Goal: Information Seeking & Learning: Learn about a topic

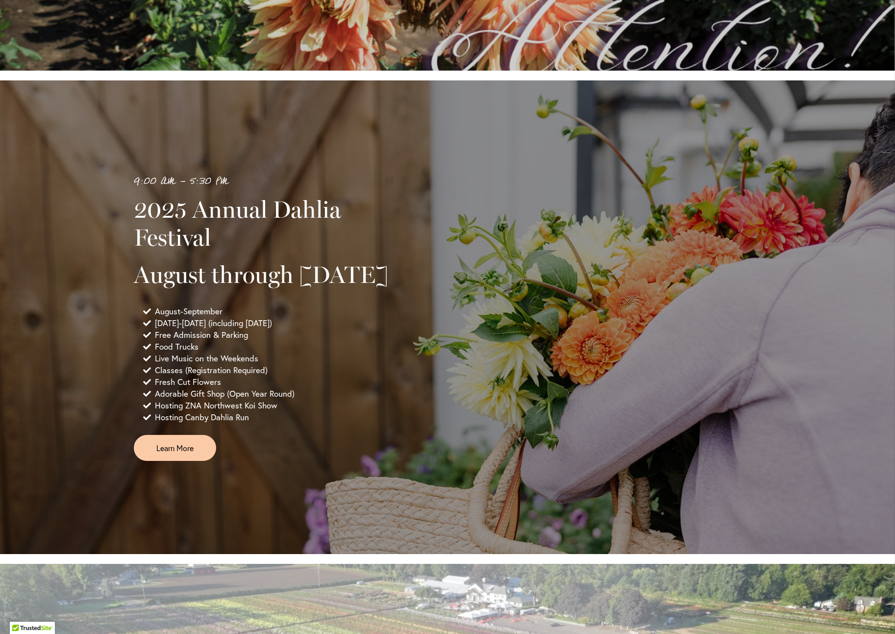
scroll to position [539, 0]
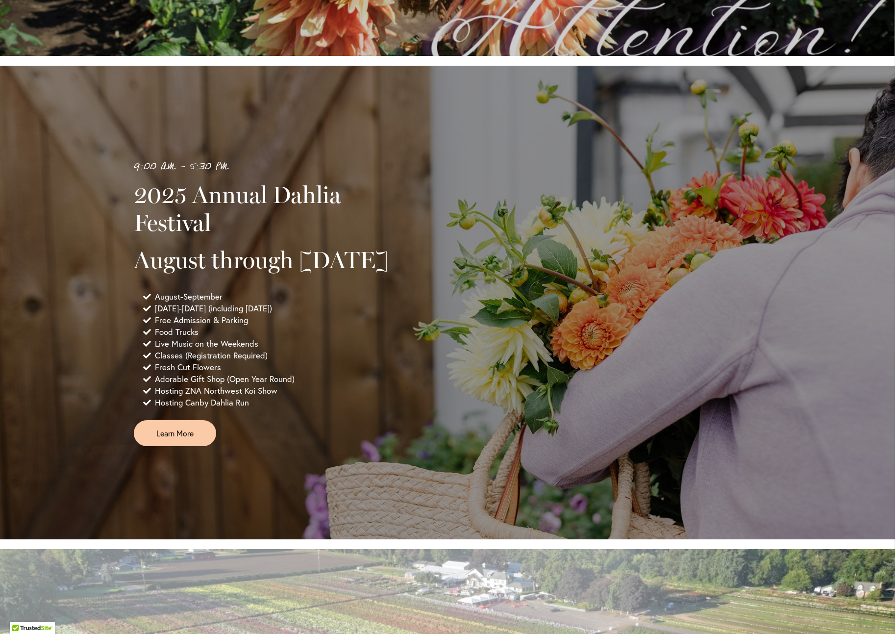
click at [370, 151] on div "9:00 AM - 5:30 PM 2025 Annual Dahlia Festival August through [DATE] August-Sept…" at bounding box center [447, 302] width 895 height 473
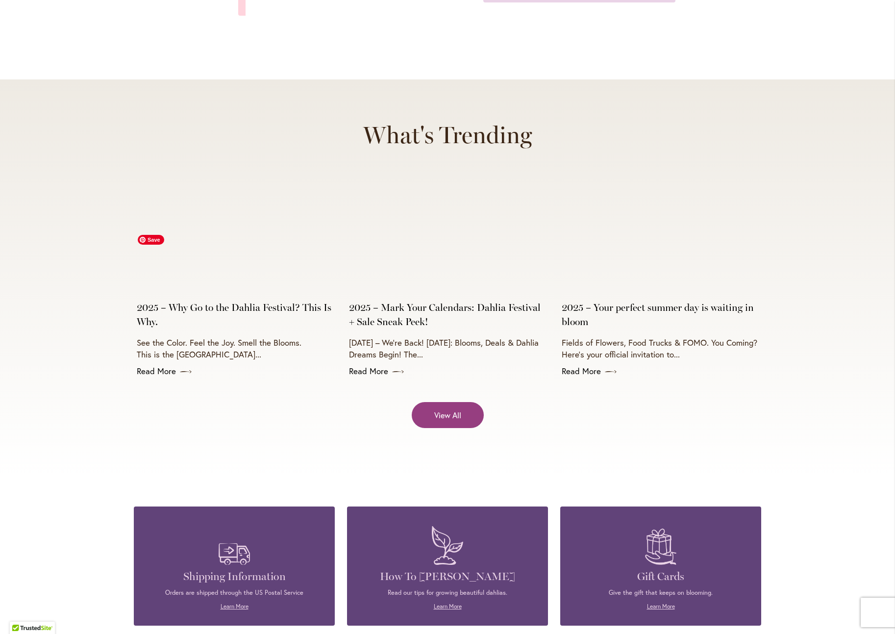
scroll to position [3874, 0]
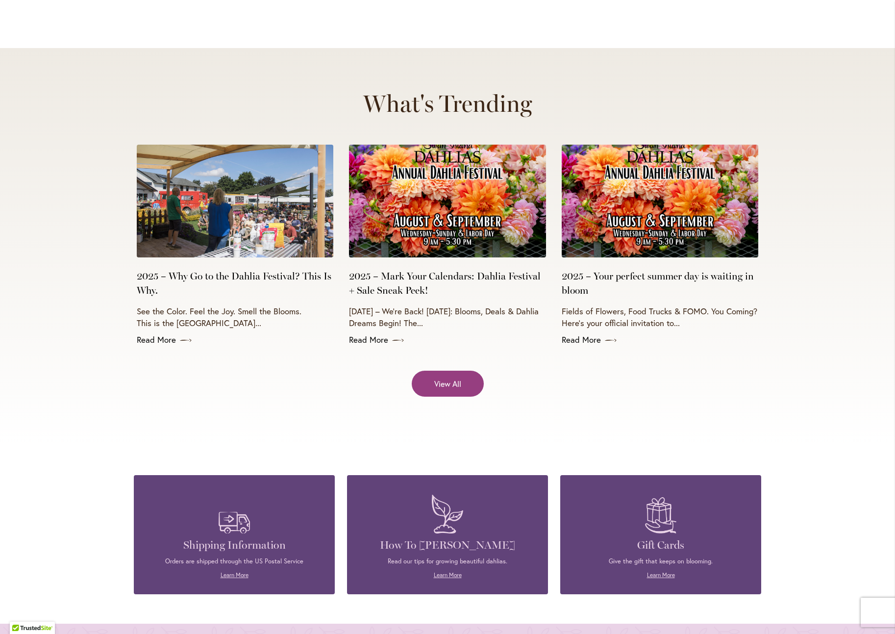
click at [349, 306] on p "August 1st – We’re Back! August 1st: Blooms, Deals & Dahlia Dreams Begin! The..." at bounding box center [447, 318] width 197 height 24
click at [240, 276] on link "2025 – Why Go to the Dahlia Festival? This Is Why." at bounding box center [235, 283] width 197 height 28
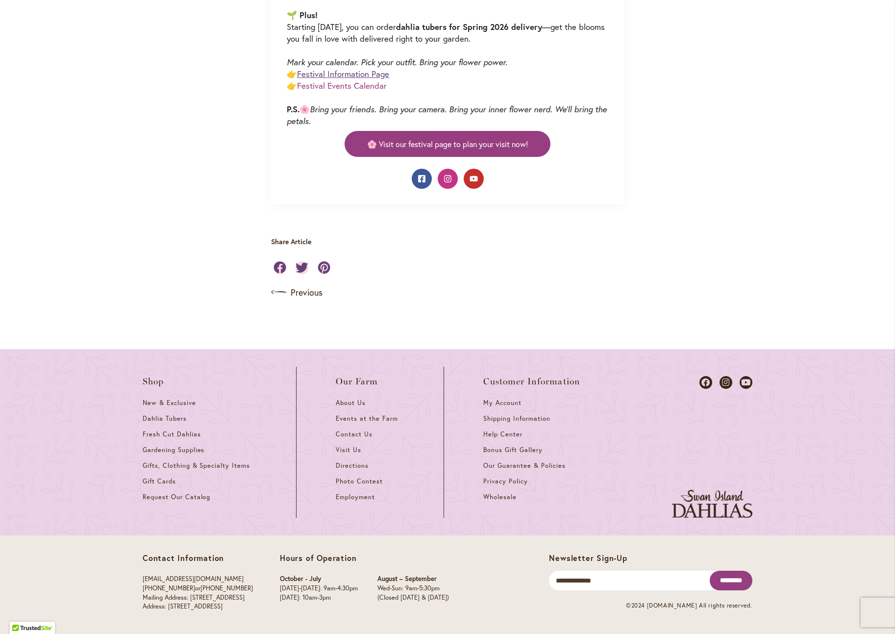
scroll to position [785, 0]
click at [360, 79] on link "Festival Information Page" at bounding box center [343, 73] width 92 height 11
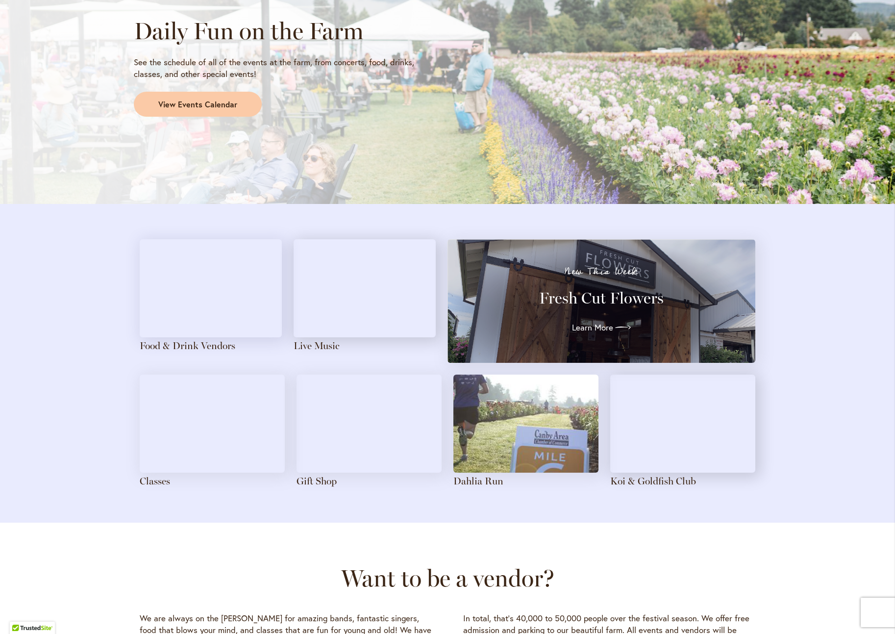
scroll to position [883, 0]
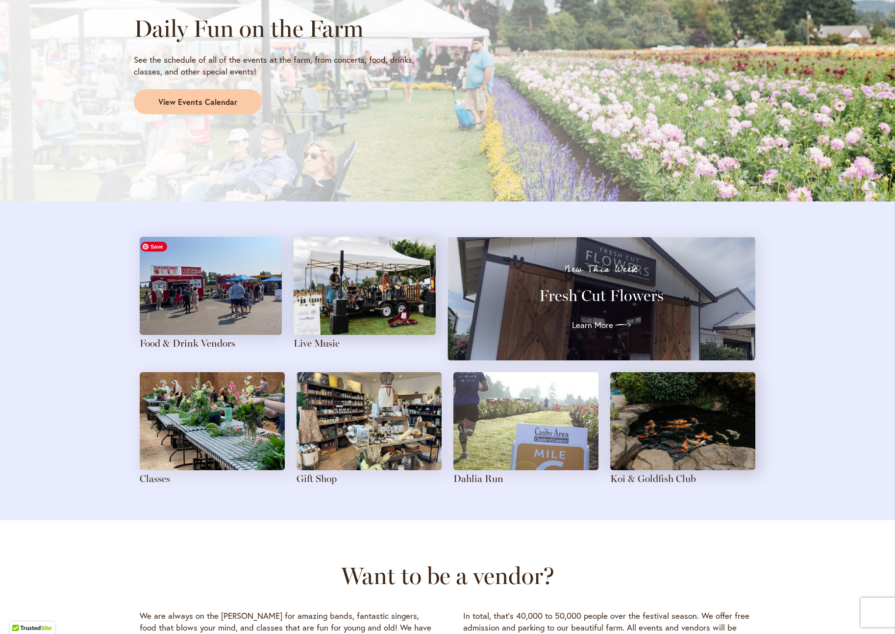
click at [221, 299] on img at bounding box center [211, 286] width 142 height 98
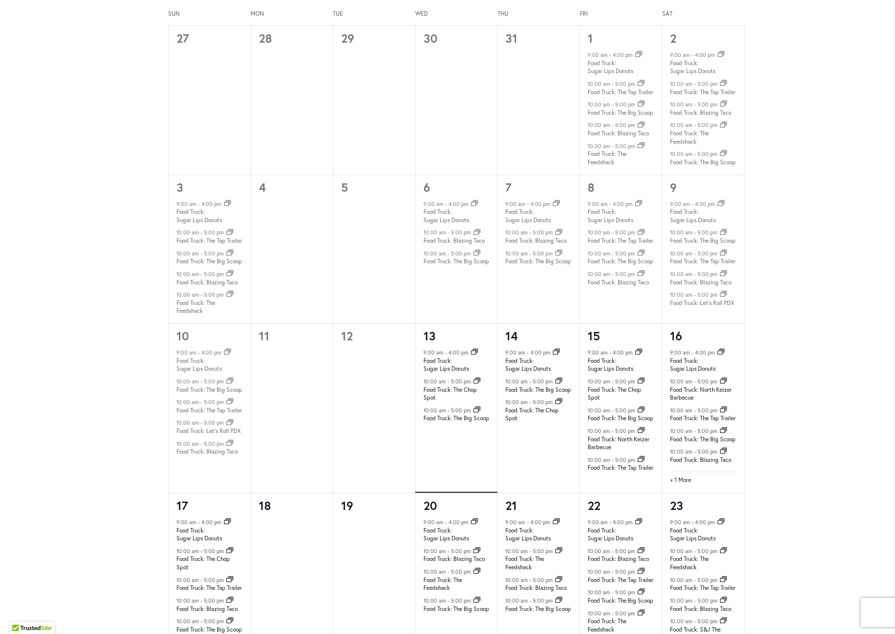
scroll to position [637, 0]
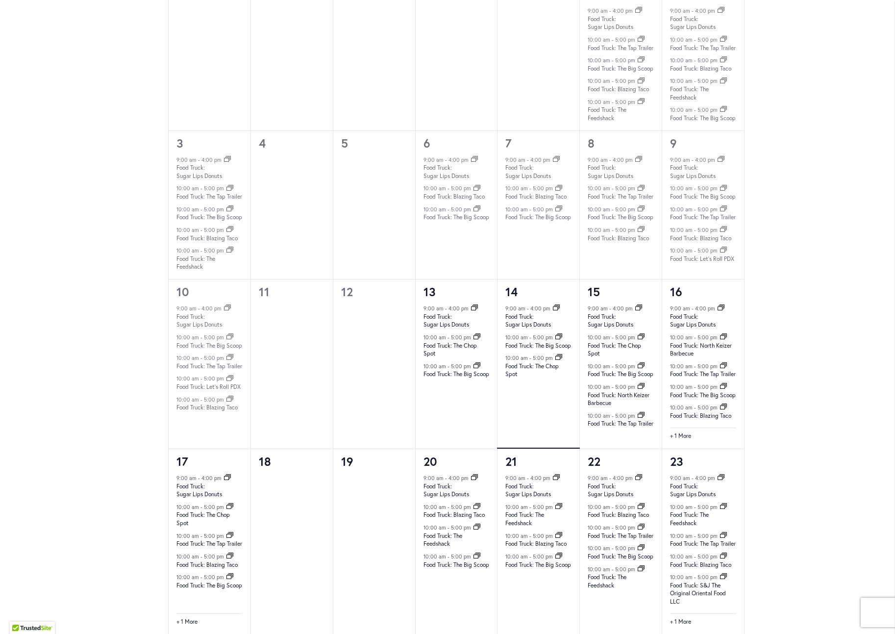
click at [539, 449] on div "9:00 am - 4:00 pm Event Series Food Truck: Sugar Lips Donuts August 14 @ 9:00 a…" at bounding box center [539, 376] width 82 height 145
